Goal: Task Accomplishment & Management: Manage account settings

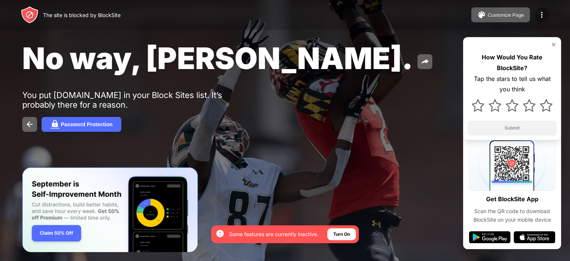
click at [537, 9] on div at bounding box center [541, 14] width 15 height 15
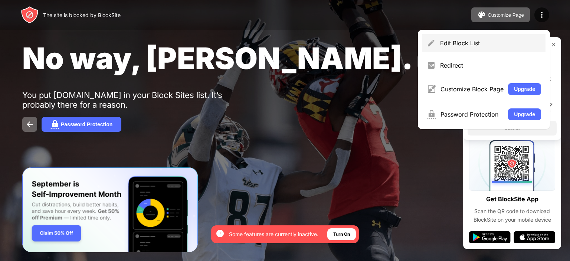
click at [464, 45] on div "Edit Block List" at bounding box center [490, 42] width 101 height 7
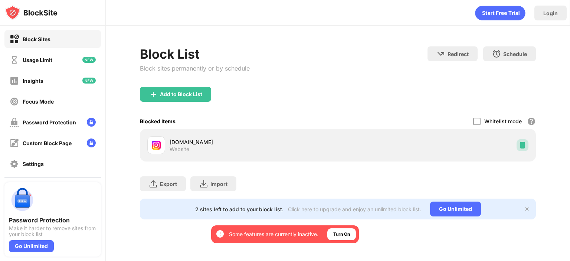
click at [526, 142] on div at bounding box center [522, 145] width 12 height 12
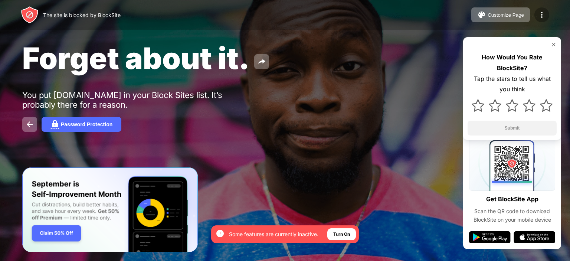
click at [535, 14] on div at bounding box center [541, 14] width 15 height 15
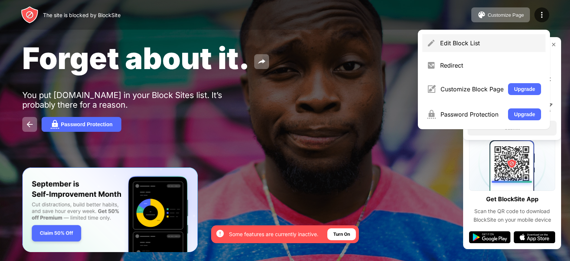
click at [458, 40] on div "Edit Block List" at bounding box center [490, 42] width 101 height 7
